Goal: Task Accomplishment & Management: Complete application form

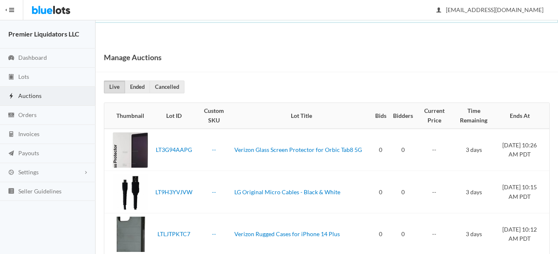
click at [29, 96] on span "Auctions" at bounding box center [29, 95] width 23 height 7
click at [23, 75] on span "Lots" at bounding box center [23, 76] width 11 height 7
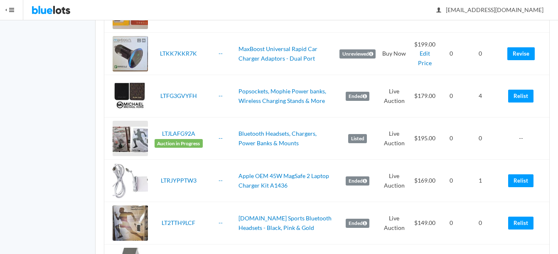
scroll to position [457, 0]
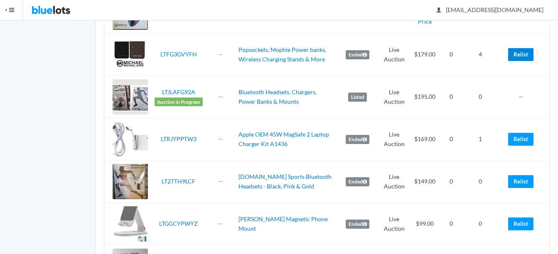
click at [527, 54] on link "Relist" at bounding box center [520, 54] width 25 height 13
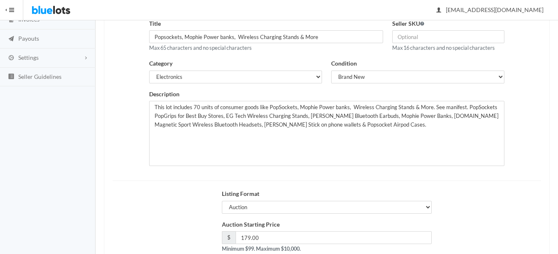
scroll to position [169, 0]
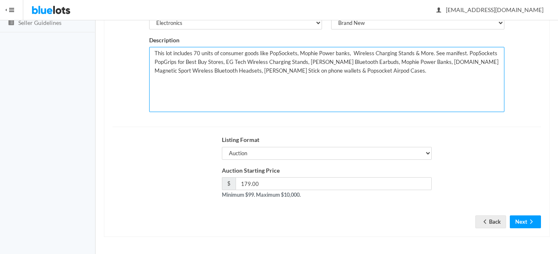
click at [199, 52] on textarea "This lot includes 70 units of consumer goods like PopSockets, Mophie Power bank…" at bounding box center [326, 79] width 355 height 65
type textarea "This lot includes 75 units of consumer goods like PopSockets, Mophie Power bank…"
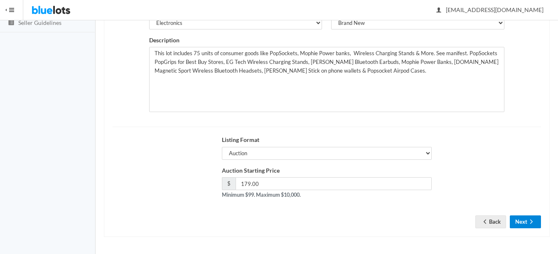
click at [535, 224] on icon "arrow forward" at bounding box center [531, 222] width 8 height 7
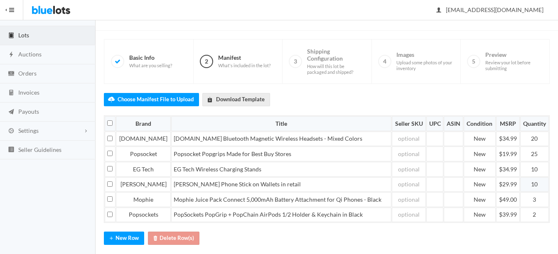
scroll to position [83, 0]
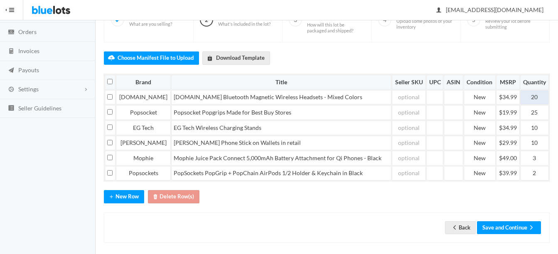
click at [538, 99] on td "20" at bounding box center [534, 97] width 29 height 15
click at [501, 224] on button "Save and Continue" at bounding box center [509, 228] width 64 height 13
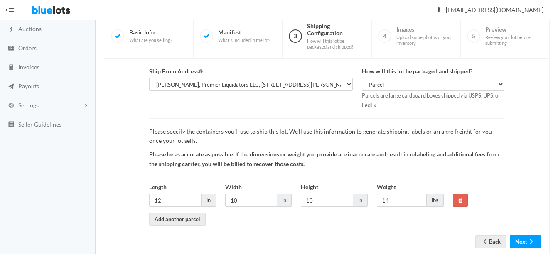
scroll to position [87, 0]
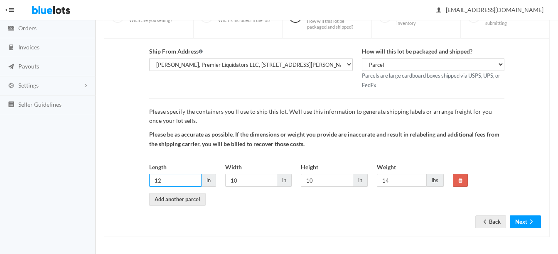
click at [197, 183] on input "12" at bounding box center [175, 180] width 52 height 13
type input "14"
type input "12"
click at [529, 226] on ion-icon "arrow forward" at bounding box center [531, 223] width 8 height 8
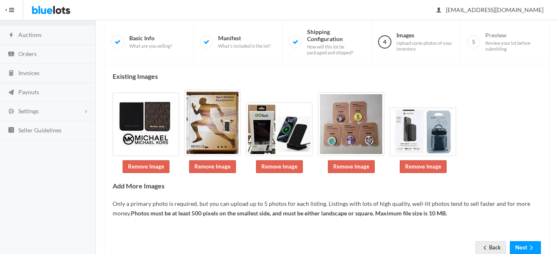
scroll to position [83, 0]
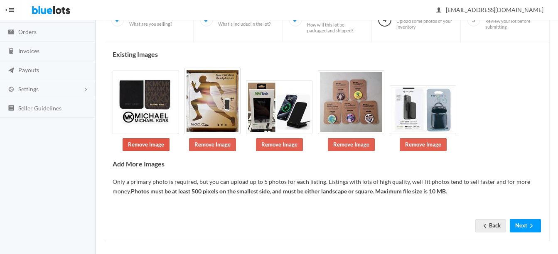
click at [138, 142] on link "Remove Image" at bounding box center [146, 144] width 47 height 13
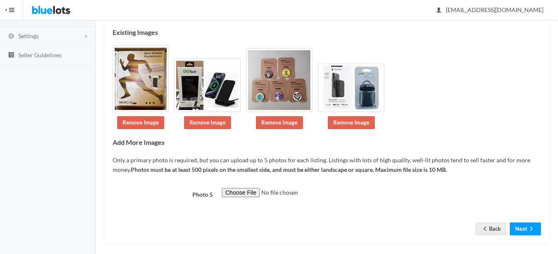
scroll to position [143, 0]
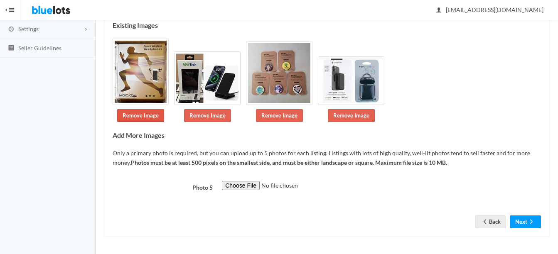
click at [137, 113] on link "Remove Image" at bounding box center [140, 115] width 47 height 13
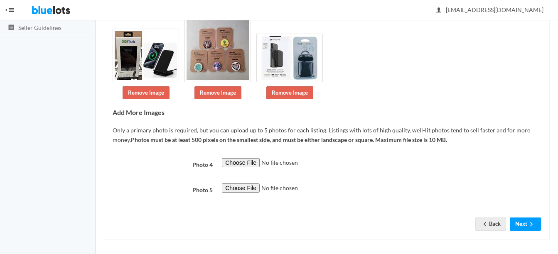
scroll to position [166, 0]
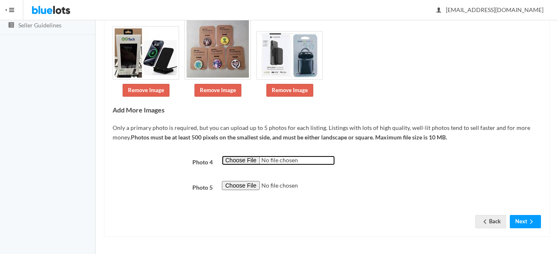
click at [245, 160] on input "file" at bounding box center [278, 161] width 113 height 10
type input "C:\fakepath\thumbnail - 2025-08-14T092233.921.jpg"
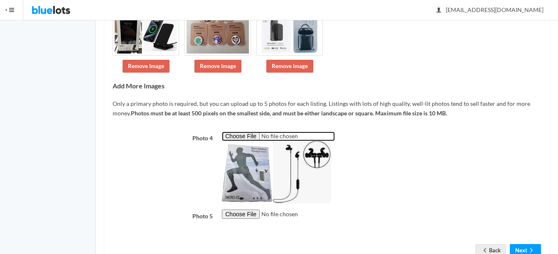
scroll to position [219, 0]
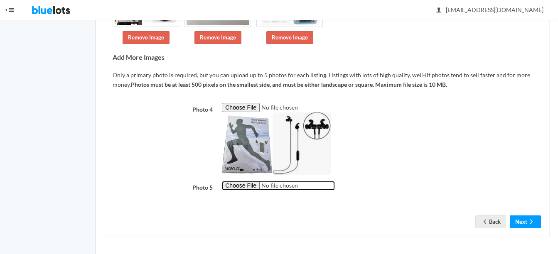
click at [248, 186] on input "file" at bounding box center [278, 186] width 113 height 10
type input "C:\fakepath\thumbnail - 2024-11-06T153256.679.jpg"
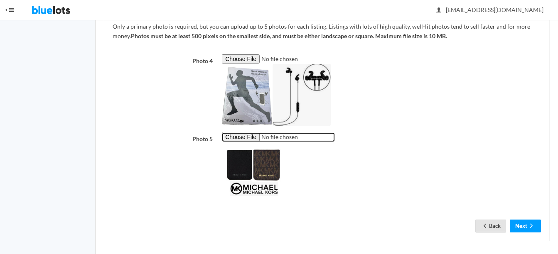
scroll to position [272, 0]
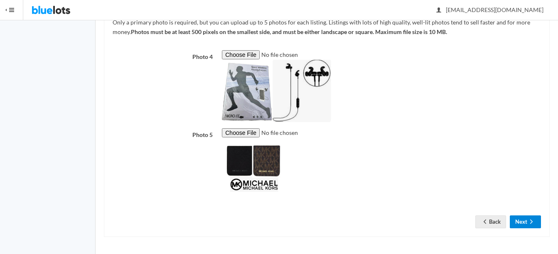
click at [532, 219] on icon "arrow forward" at bounding box center [531, 222] width 8 height 7
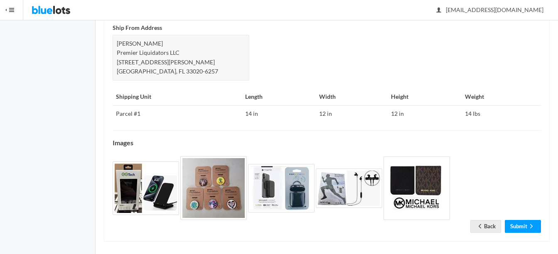
scroll to position [383, 0]
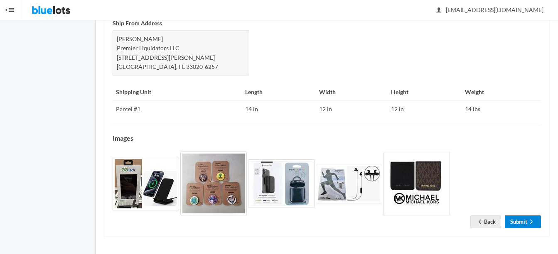
click at [515, 224] on link "Submit" at bounding box center [523, 222] width 36 height 13
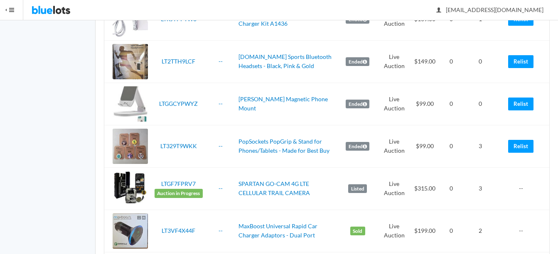
scroll to position [624, 0]
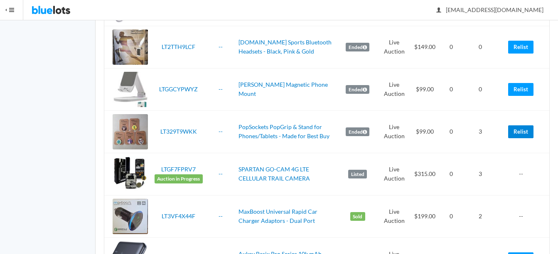
click at [520, 132] on link "Relist" at bounding box center [520, 132] width 25 height 13
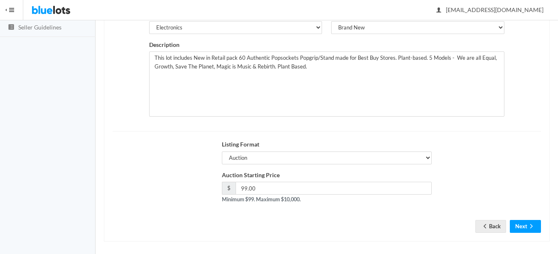
scroll to position [166, 0]
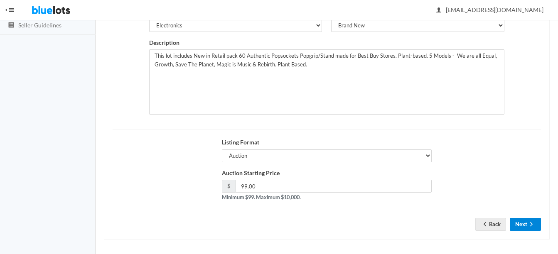
click at [539, 224] on button "Next" at bounding box center [525, 224] width 31 height 13
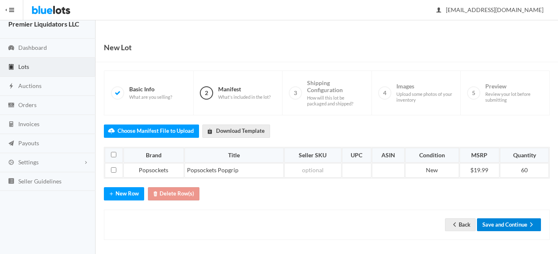
scroll to position [13, 0]
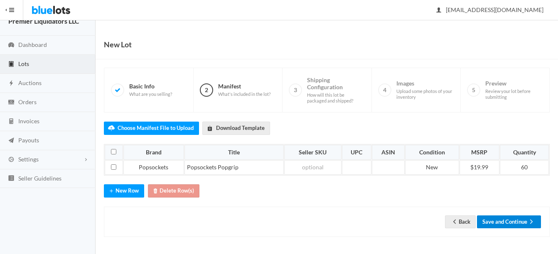
click at [508, 227] on button "Save and Continue" at bounding box center [509, 222] width 64 height 13
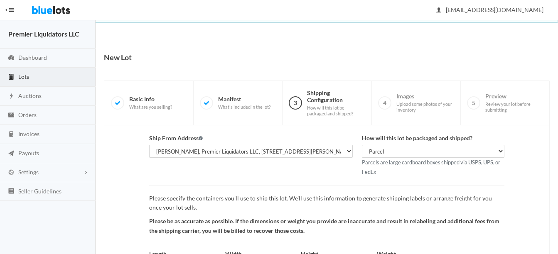
scroll to position [87, 0]
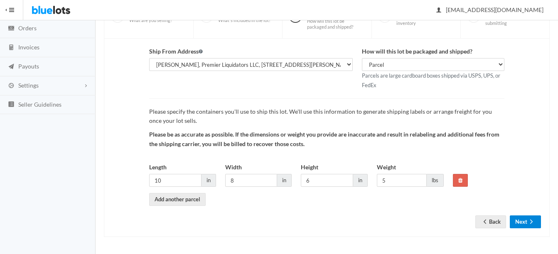
click at [520, 219] on button "Next" at bounding box center [525, 222] width 31 height 13
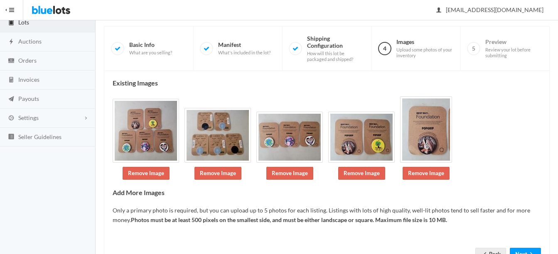
scroll to position [87, 0]
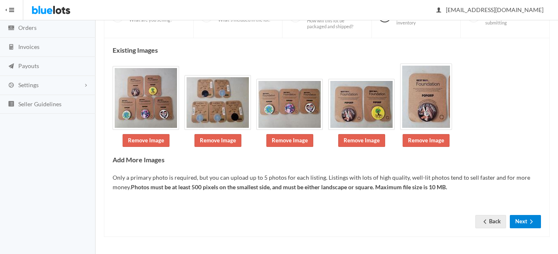
click at [528, 220] on icon "arrow forward" at bounding box center [531, 222] width 8 height 7
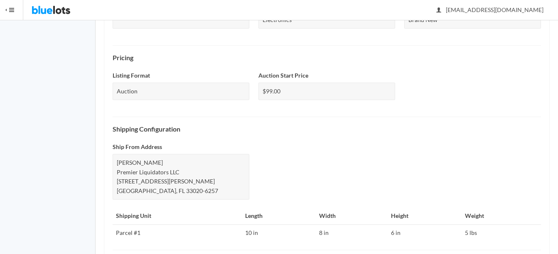
scroll to position [376, 0]
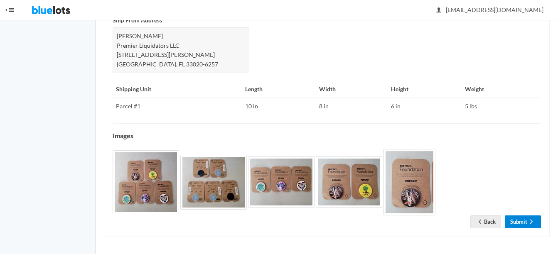
click at [520, 222] on link "Submit" at bounding box center [523, 222] width 36 height 13
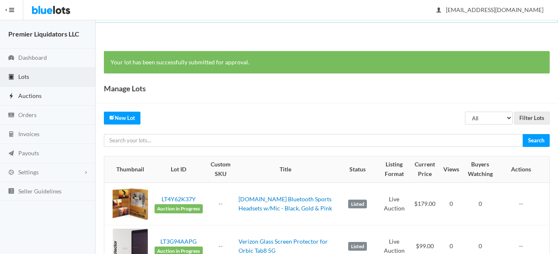
click at [27, 95] on span "Auctions" at bounding box center [29, 95] width 23 height 7
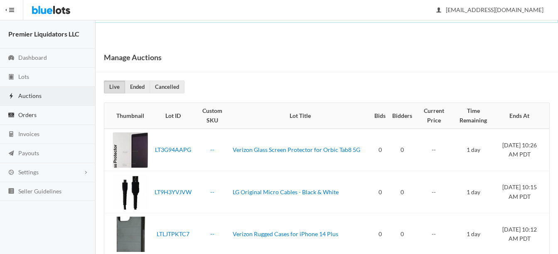
click at [25, 113] on span "Orders" at bounding box center [27, 114] width 18 height 7
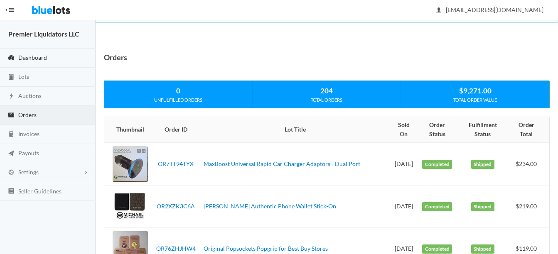
click at [25, 57] on span "Dashboard" at bounding box center [32, 57] width 29 height 7
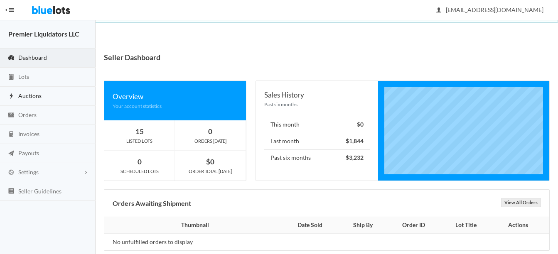
drag, startPoint x: 27, startPoint y: 98, endPoint x: 62, endPoint y: 98, distance: 35.7
click at [27, 98] on span "Auctions" at bounding box center [29, 95] width 23 height 7
